Goal: Task Accomplishment & Management: Manage account settings

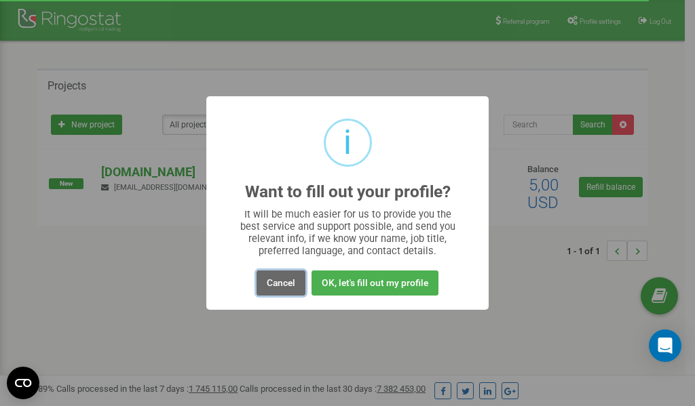
click at [286, 280] on button "Cancel" at bounding box center [281, 283] width 49 height 25
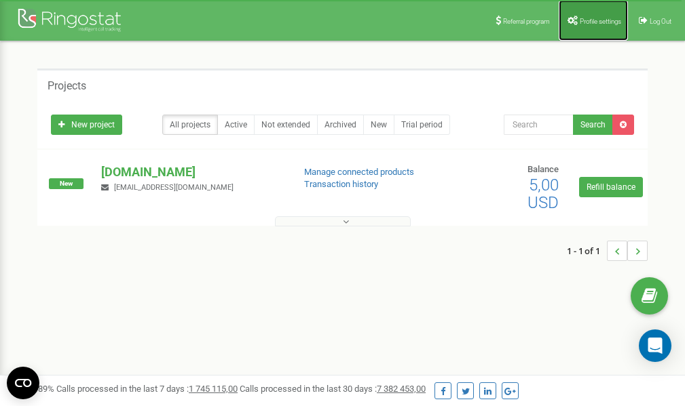
click at [599, 20] on span "Profile settings" at bounding box center [600, 21] width 41 height 7
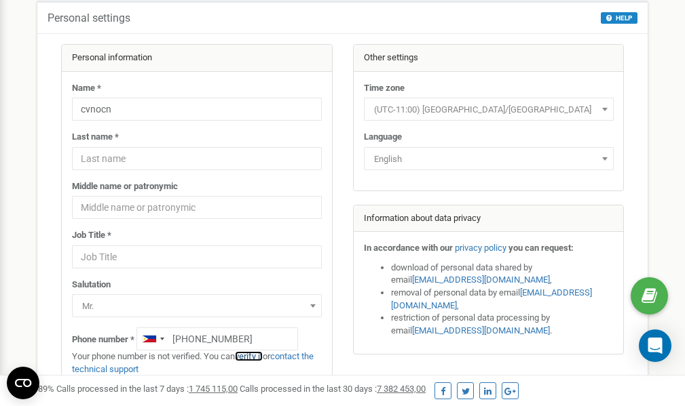
click at [252, 356] on link "verify it" at bounding box center [249, 357] width 28 height 10
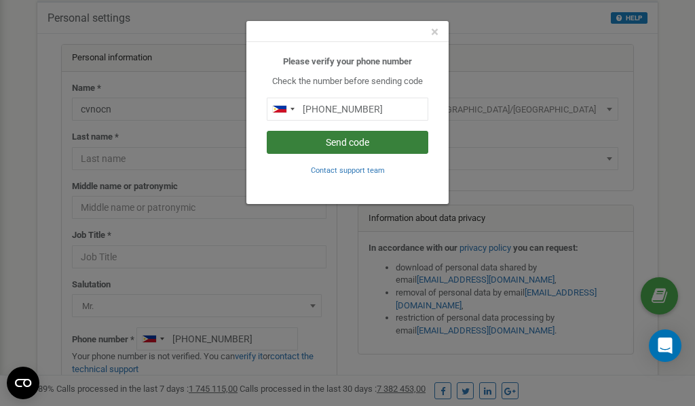
click at [333, 144] on button "Send code" at bounding box center [348, 142] width 162 height 23
